Goal: Transaction & Acquisition: Purchase product/service

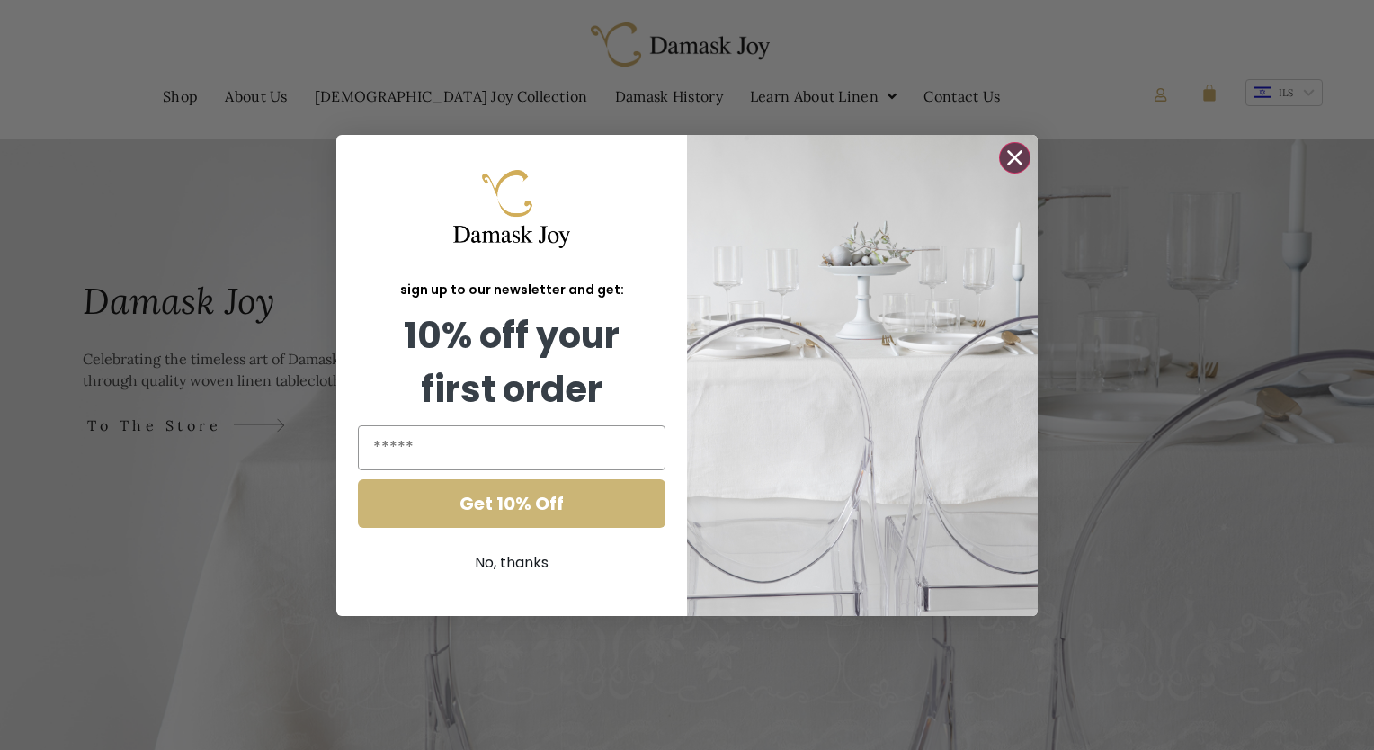
click at [1011, 160] on icon "Close dialog" at bounding box center [1015, 157] width 13 height 13
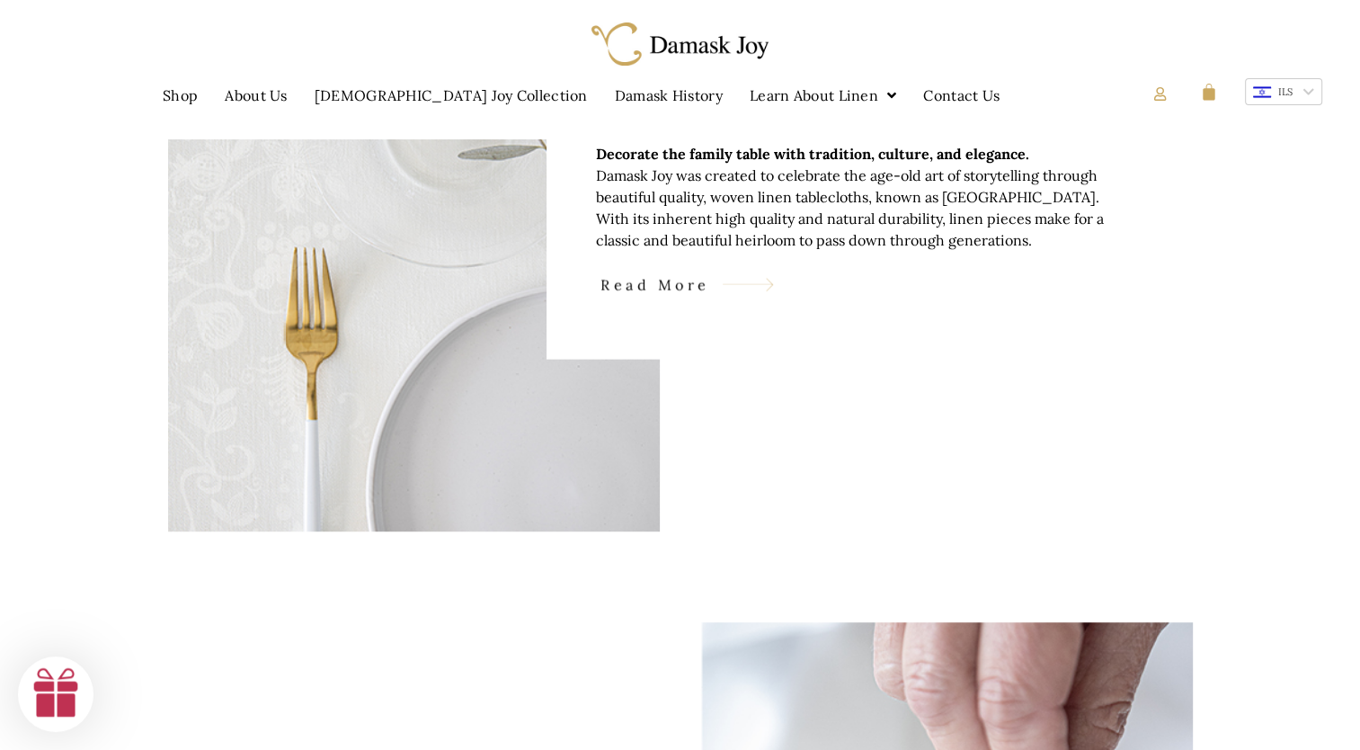
scroll to position [910, 0]
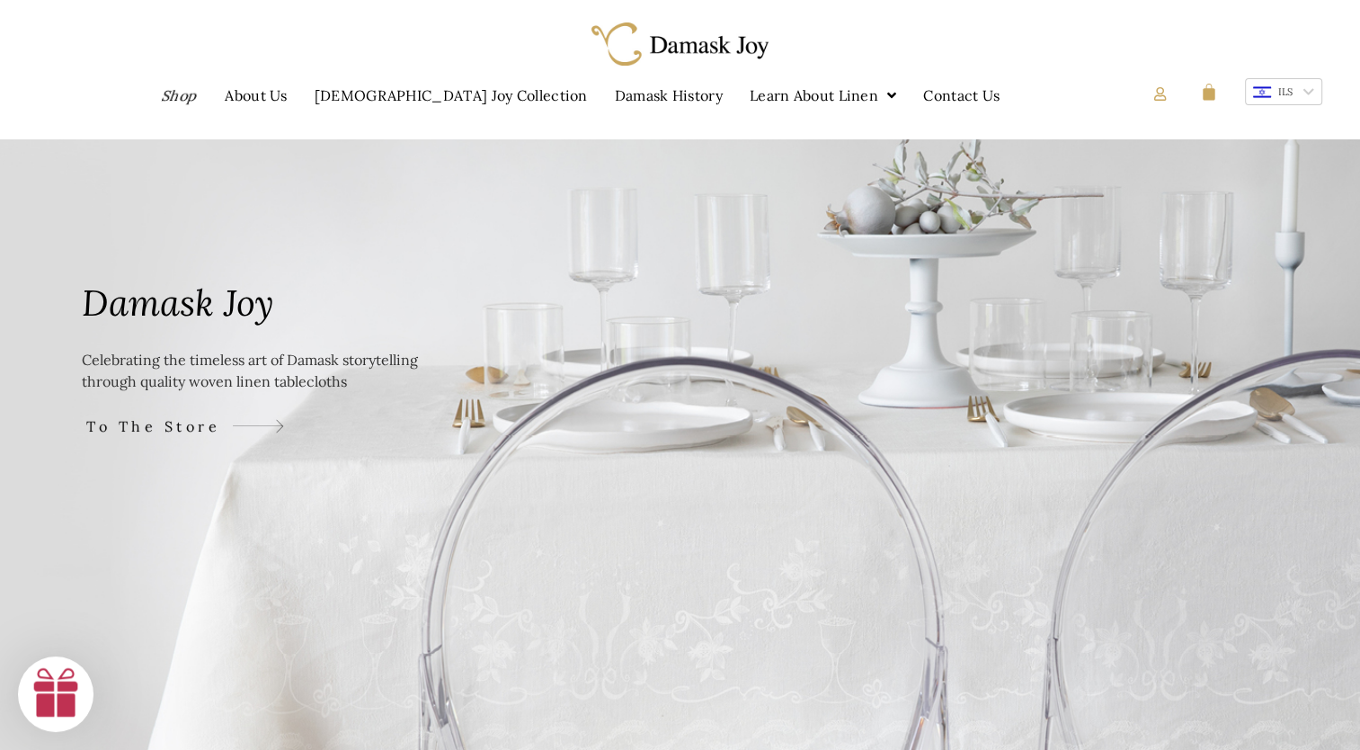
click at [219, 100] on link "Shop" at bounding box center [180, 95] width 77 height 41
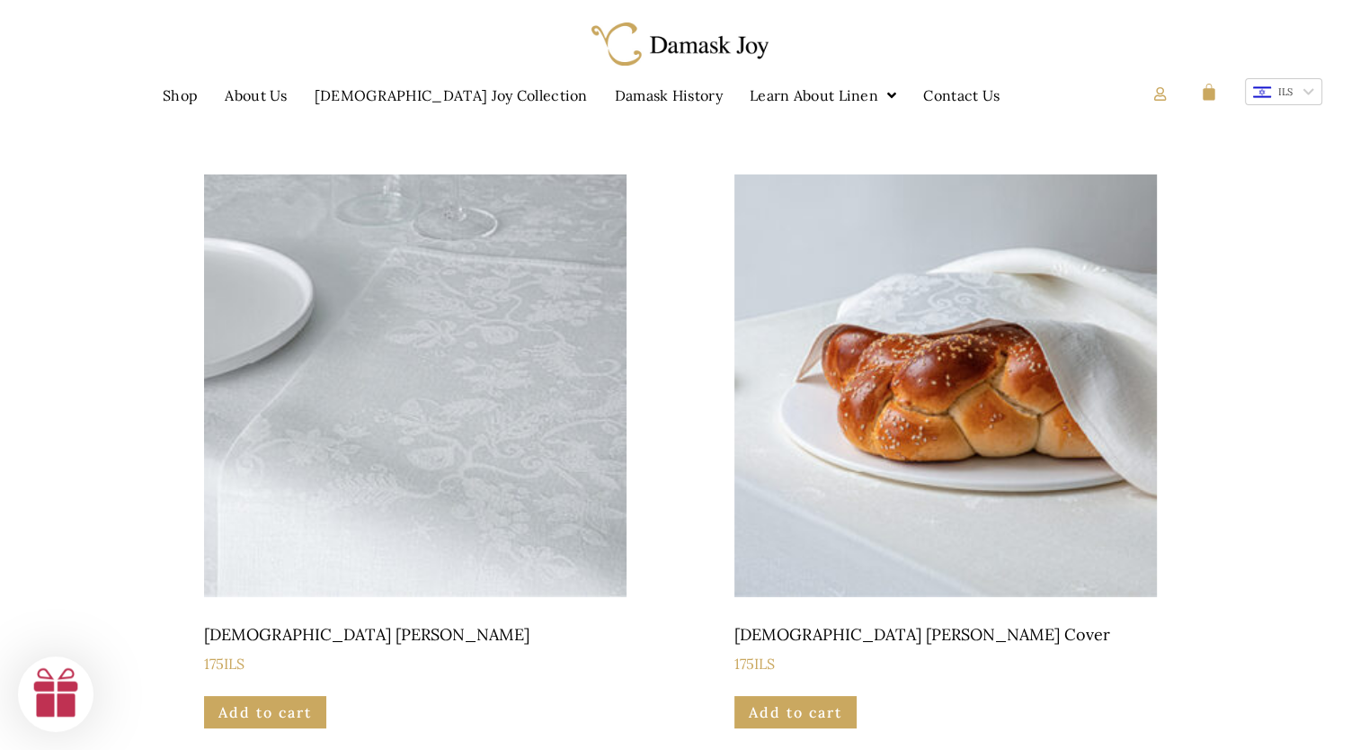
click at [379, 527] on img at bounding box center [415, 385] width 423 height 423
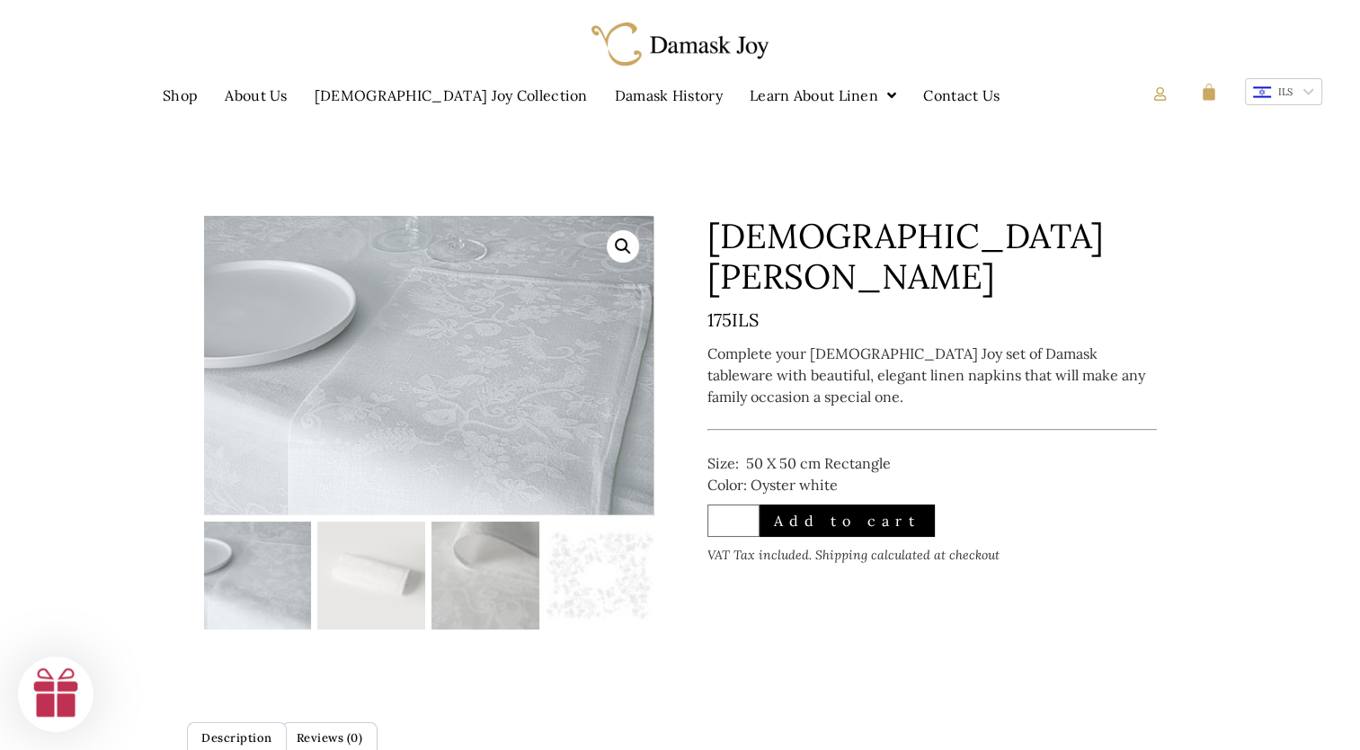
click at [490, 562] on img at bounding box center [486, 575] width 108 height 108
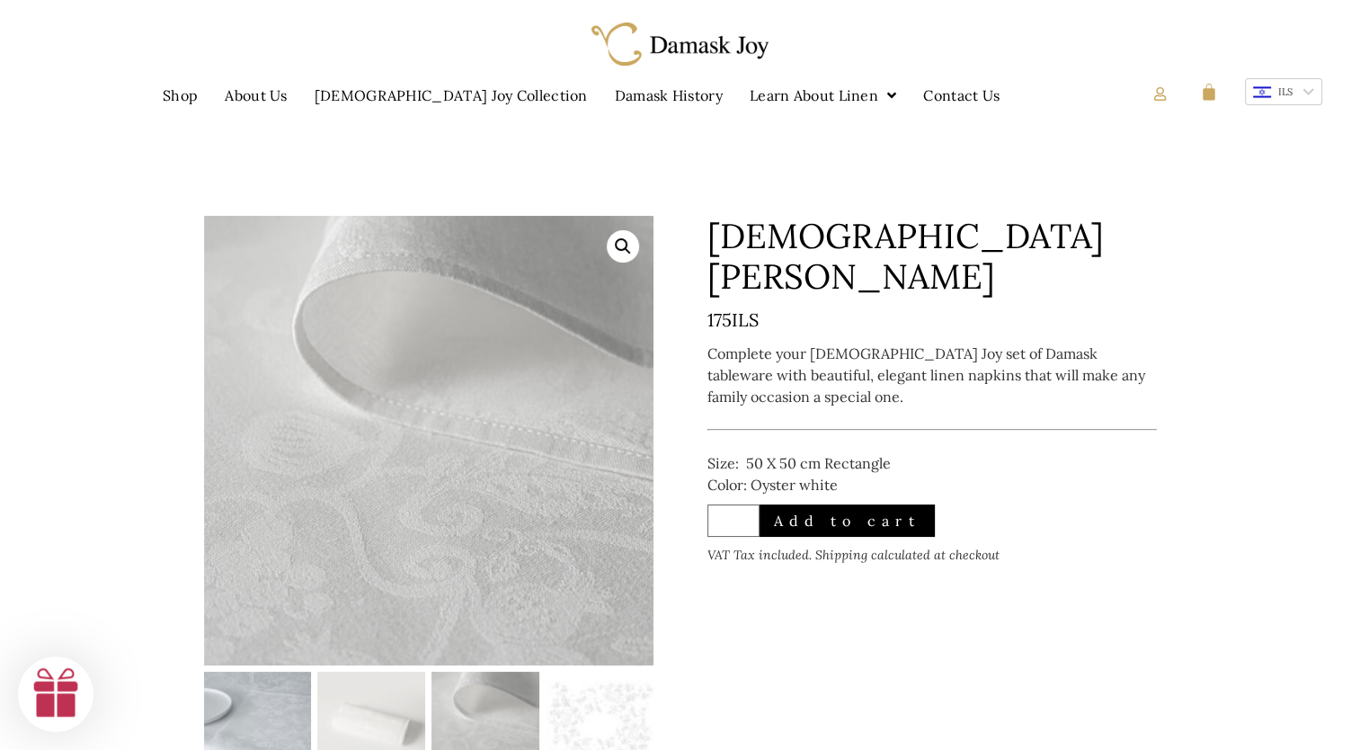
click at [239, 694] on img at bounding box center [258, 726] width 108 height 108
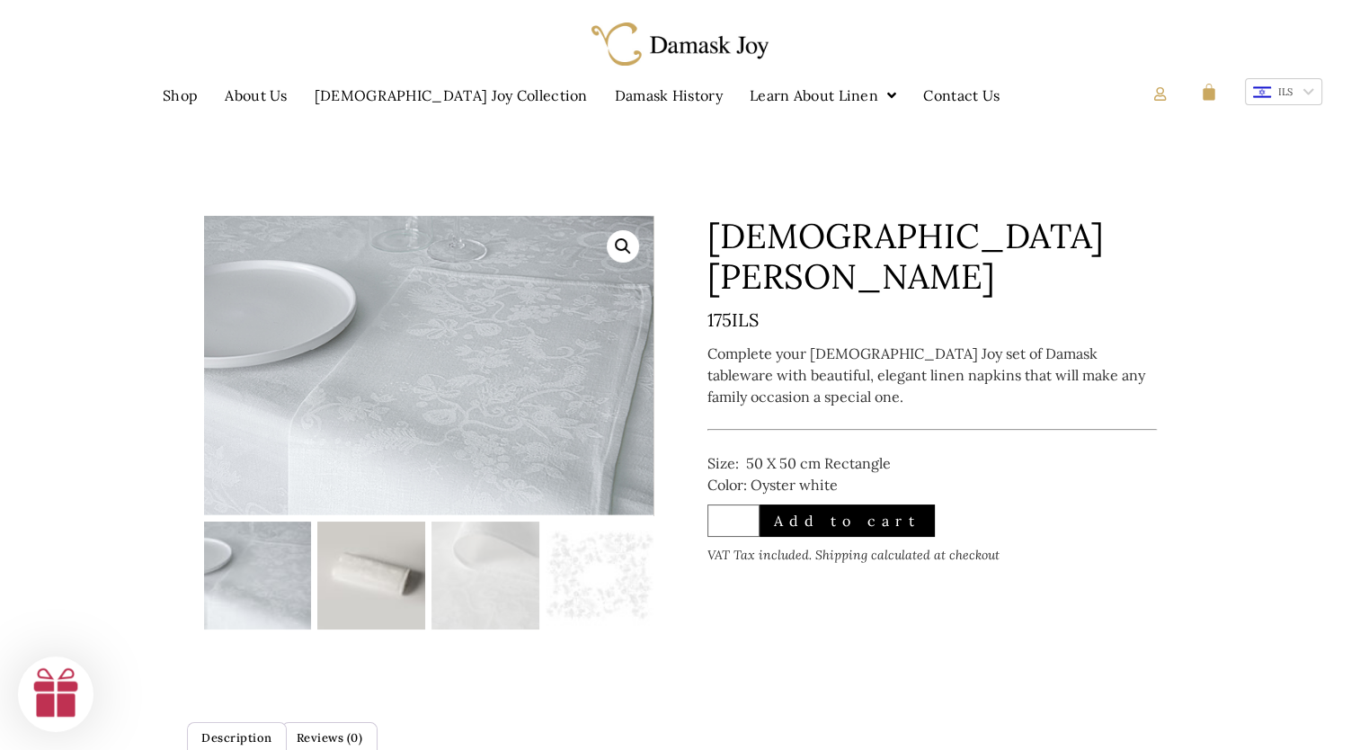
click at [350, 615] on img at bounding box center [371, 575] width 108 height 108
